Goal: Information Seeking & Learning: Learn about a topic

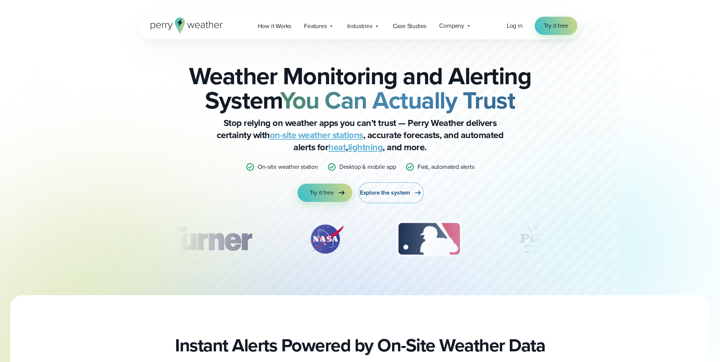
click at [400, 193] on span "Explore the system" at bounding box center [385, 192] width 51 height 9
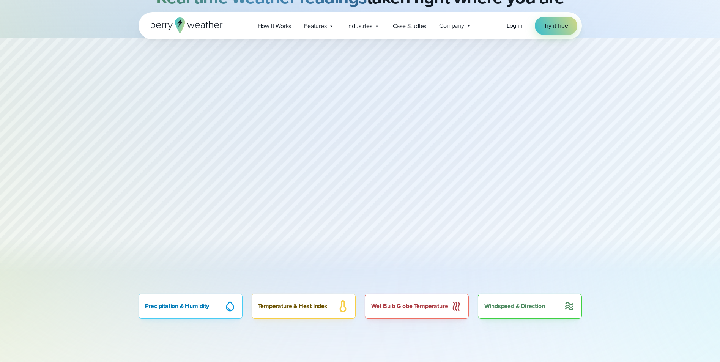
scroll to position [342, 0]
